Goal: Navigation & Orientation: Find specific page/section

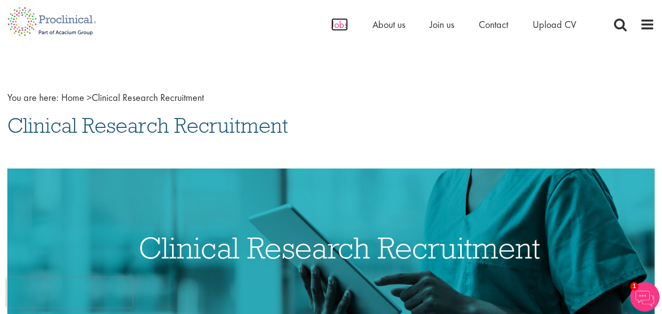
click at [338, 26] on span "Jobs" at bounding box center [339, 24] width 17 height 13
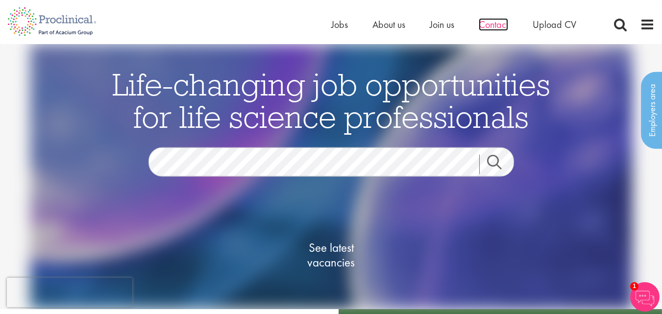
click at [494, 24] on span "Contact" at bounding box center [493, 24] width 29 height 13
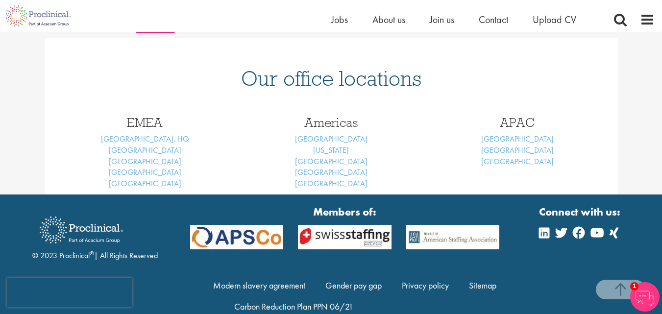
scroll to position [400, 0]
